Goal: Task Accomplishment & Management: Complete application form

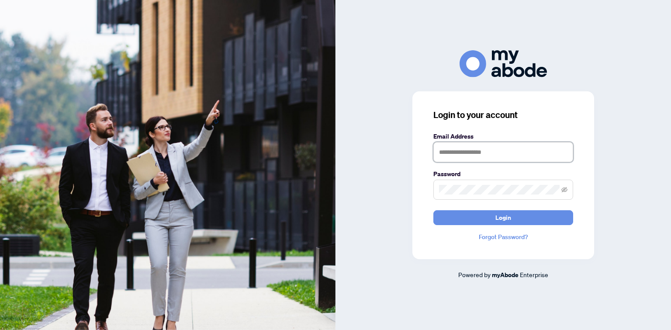
type input "**********"
click at [504, 212] on span "Login" at bounding box center [504, 218] width 16 height 14
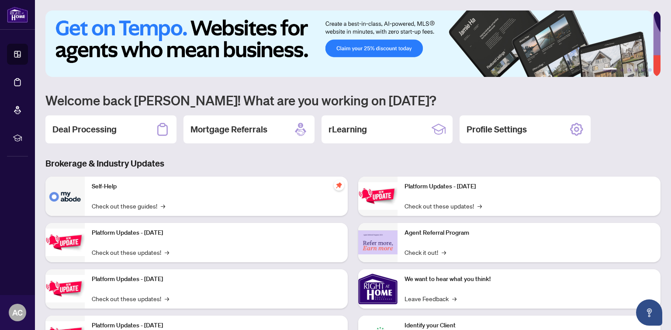
click at [87, 136] on div "Deal Processing" at bounding box center [110, 129] width 131 height 28
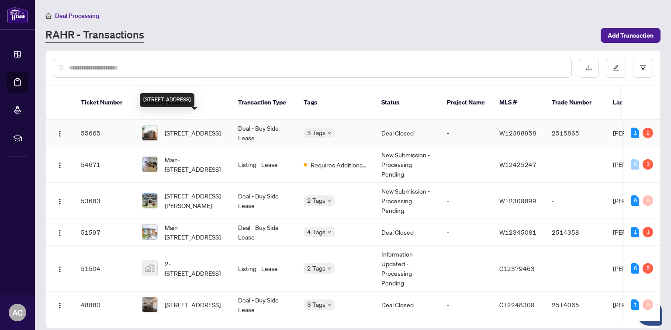
click at [192, 128] on span "[STREET_ADDRESS]" at bounding box center [193, 133] width 56 height 10
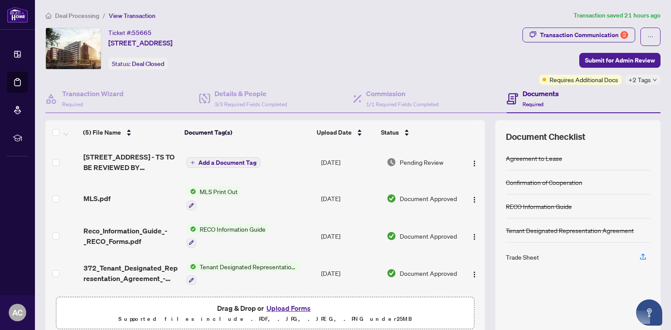
scroll to position [38, 0]
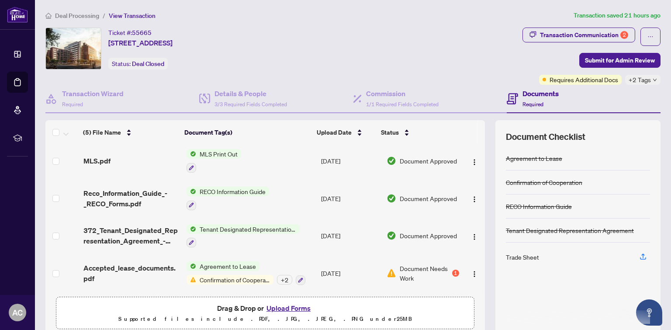
click at [516, 258] on div "Trade Sheet" at bounding box center [522, 257] width 33 height 10
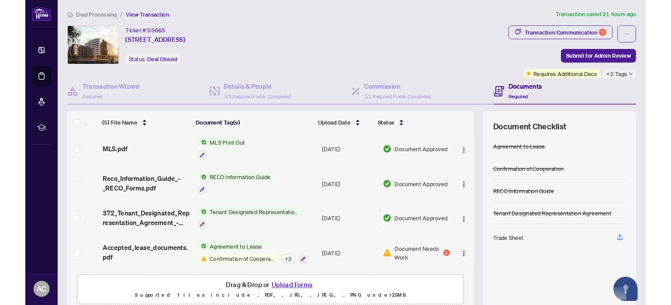
scroll to position [0, 0]
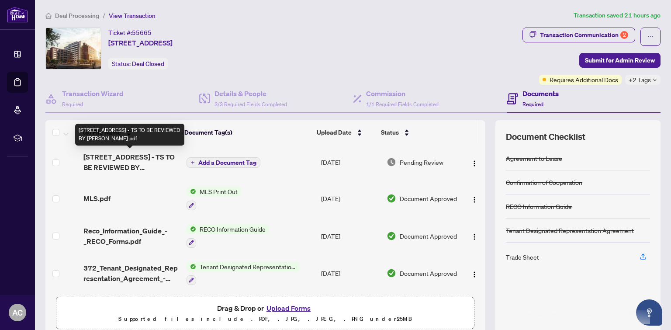
click at [147, 168] on span "[STREET_ADDRESS] - TS TO BE REVIEWED BY [PERSON_NAME].pdf" at bounding box center [131, 162] width 96 height 21
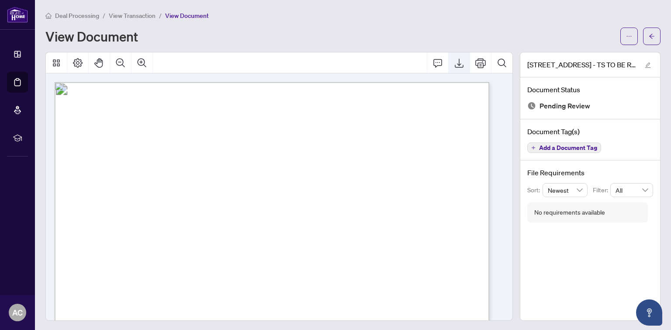
click at [455, 65] on icon "Export" at bounding box center [459, 63] width 9 height 9
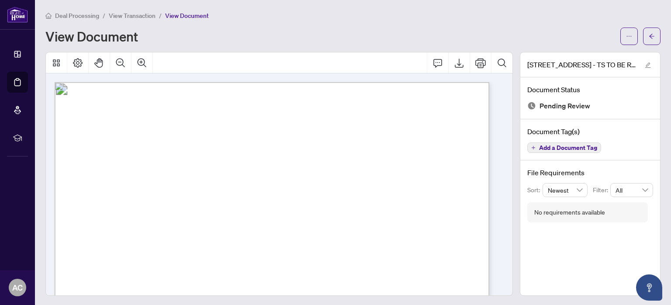
click at [124, 15] on span "View Transaction" at bounding box center [132, 16] width 47 height 8
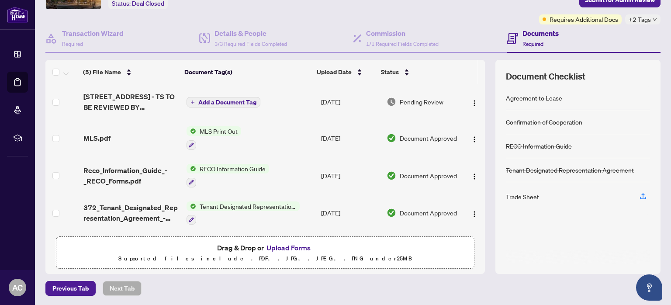
scroll to position [38, 0]
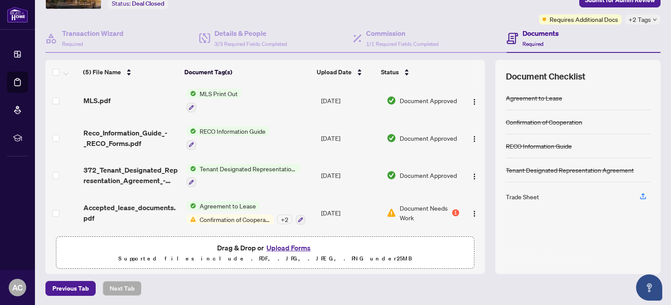
click at [278, 247] on button "Upload Forms" at bounding box center [288, 247] width 49 height 11
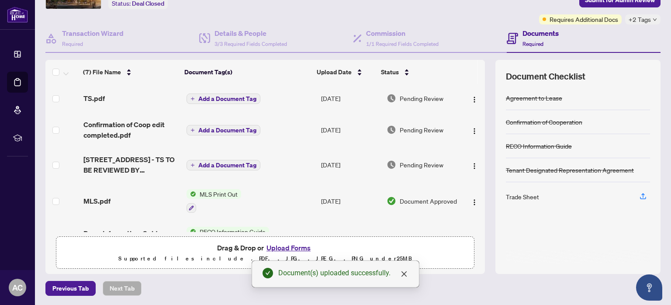
scroll to position [0, 0]
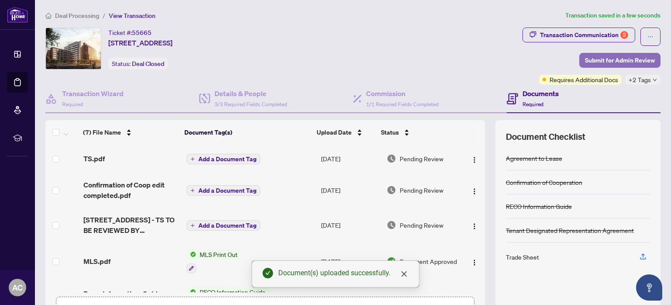
click at [605, 55] on span "Submit for Admin Review" at bounding box center [620, 60] width 70 height 14
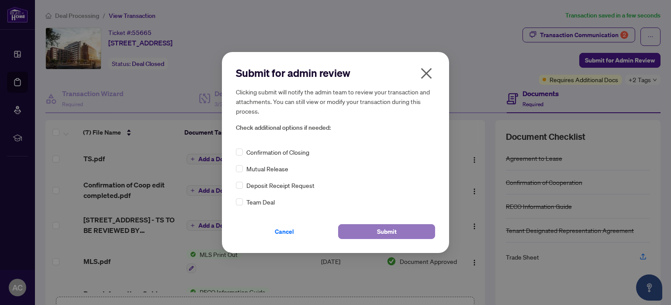
click at [353, 226] on button "Submit" at bounding box center [386, 231] width 97 height 15
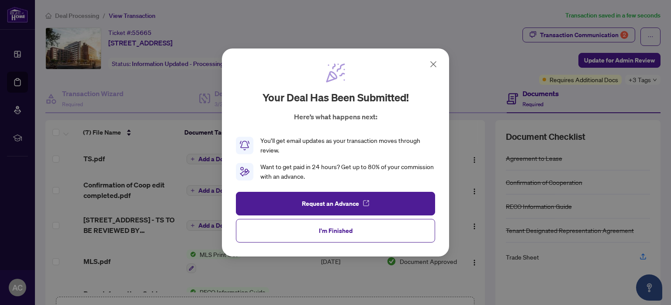
click at [337, 227] on span "I'm Finished" at bounding box center [336, 231] width 34 height 14
